Goal: Transaction & Acquisition: Book appointment/travel/reservation

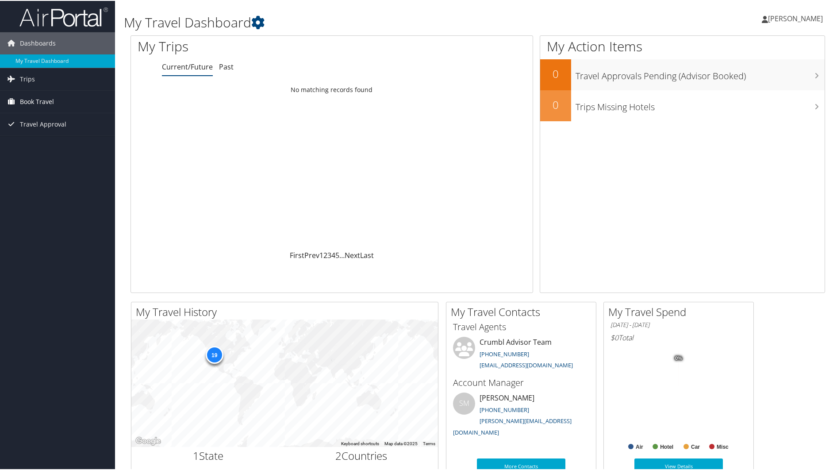
click at [25, 100] on span "Book Travel" at bounding box center [37, 101] width 34 height 22
click at [55, 143] on link "Book/Manage Online Trips" at bounding box center [57, 145] width 115 height 13
